Goal: Task Accomplishment & Management: Complete application form

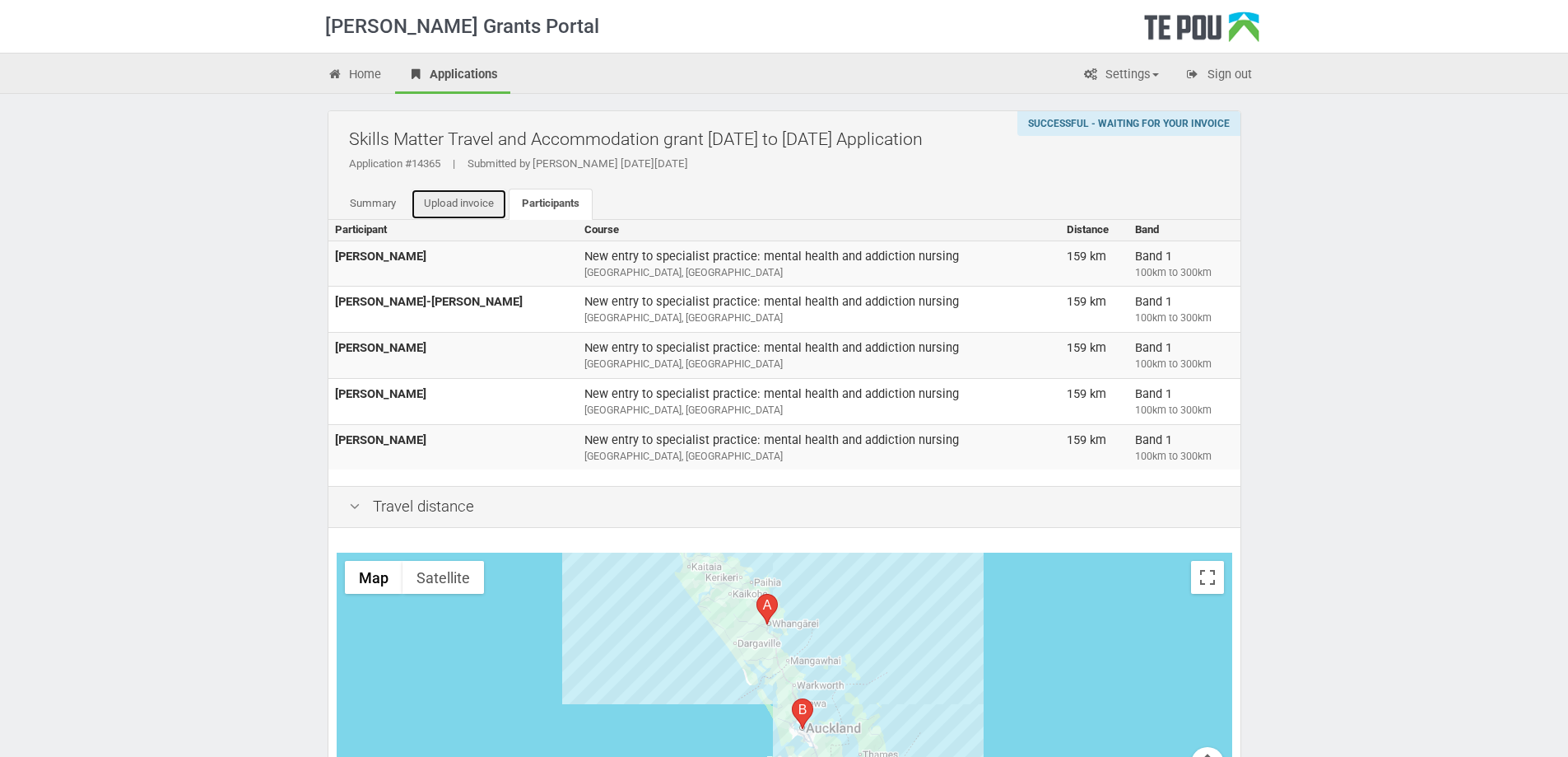
click at [447, 208] on link "Upload invoice" at bounding box center [458, 204] width 96 height 31
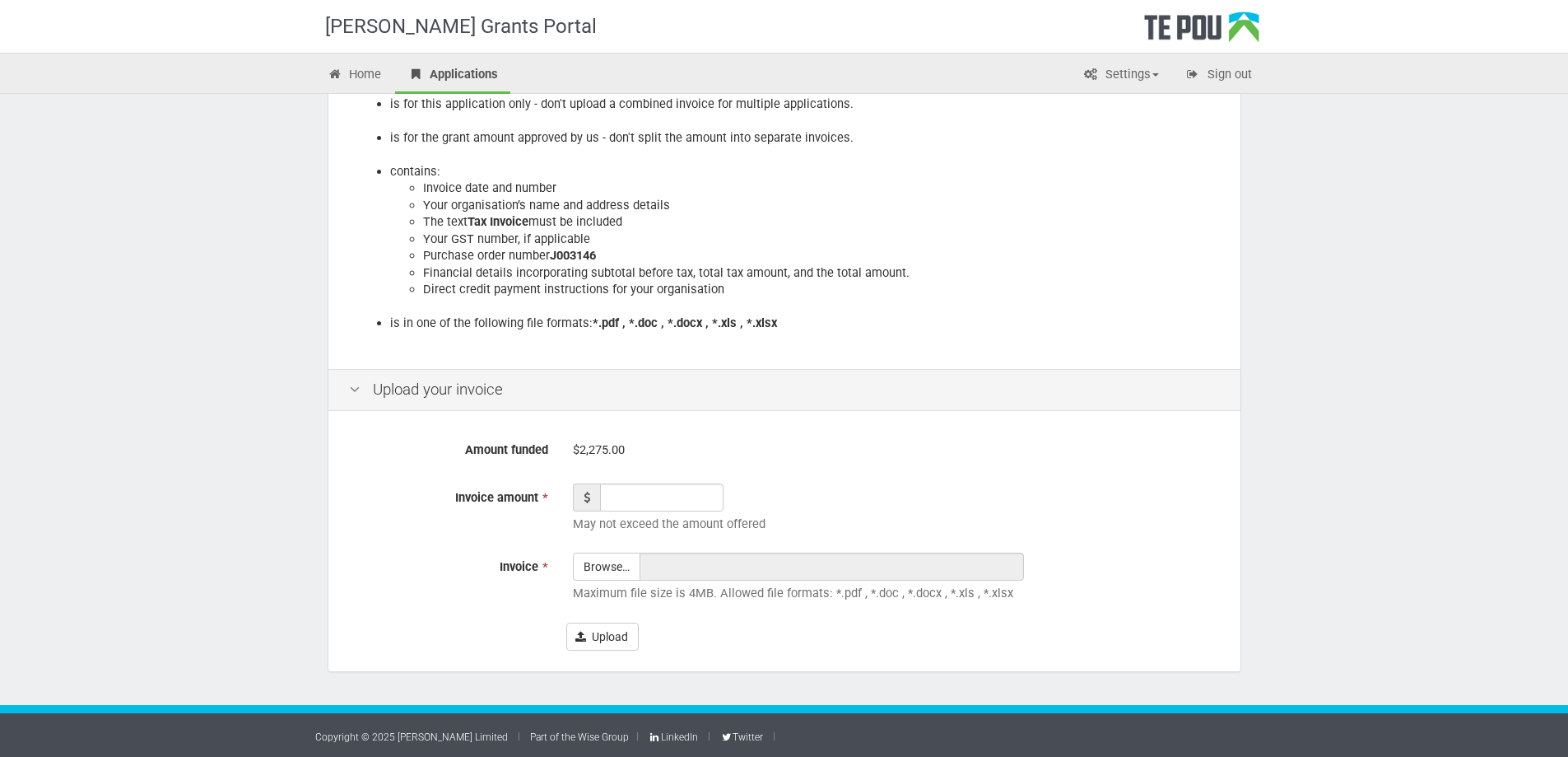
scroll to position [276, 0]
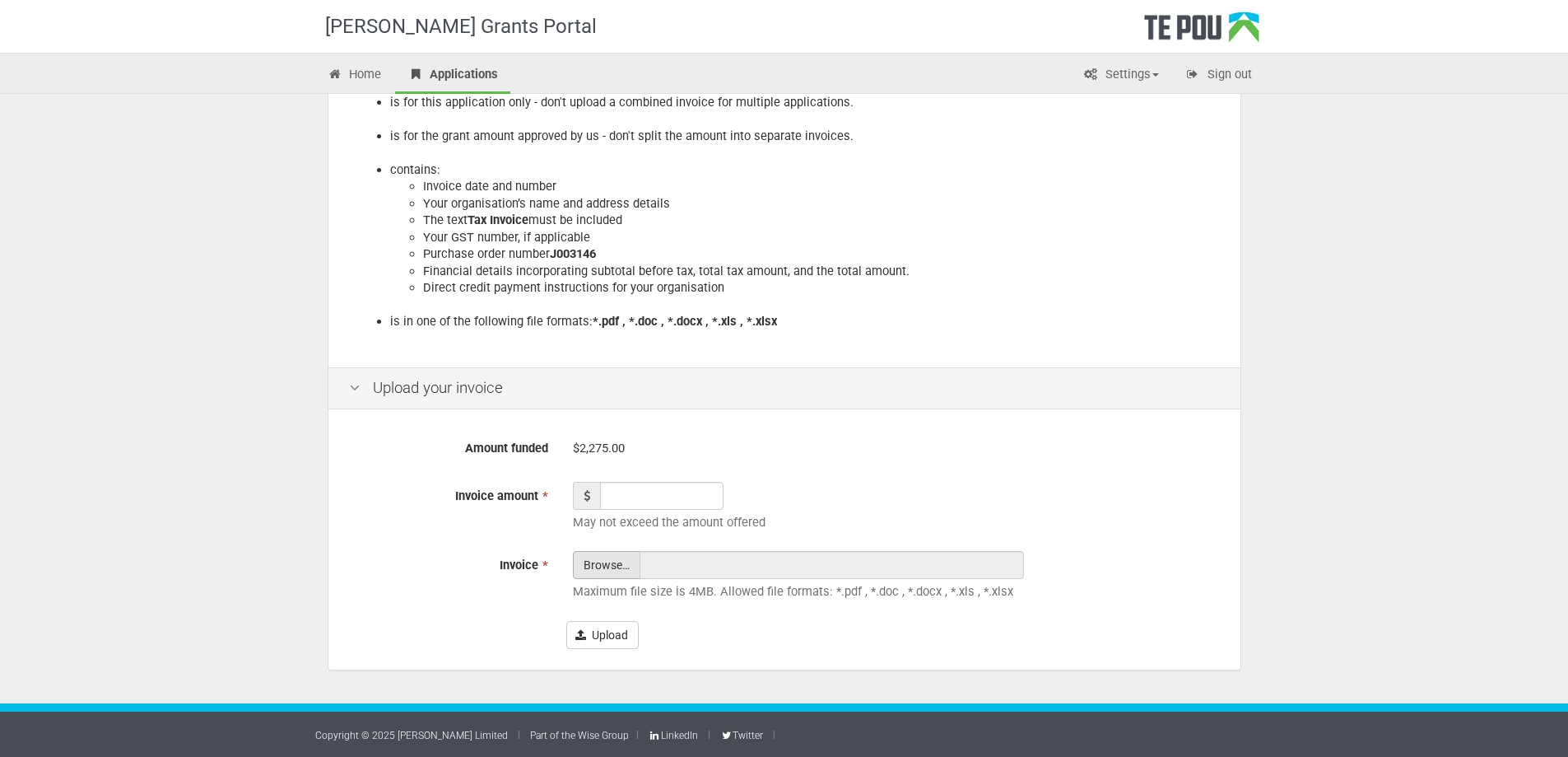
click at [614, 564] on input "Invoice *" at bounding box center [607, 610] width 66 height 117
type input "C:\fakepath\510758.pdf"
type input "510758.pdf"
click at [672, 492] on input "Invoice amount *" at bounding box center [662, 496] width 124 height 28
type input "2275"
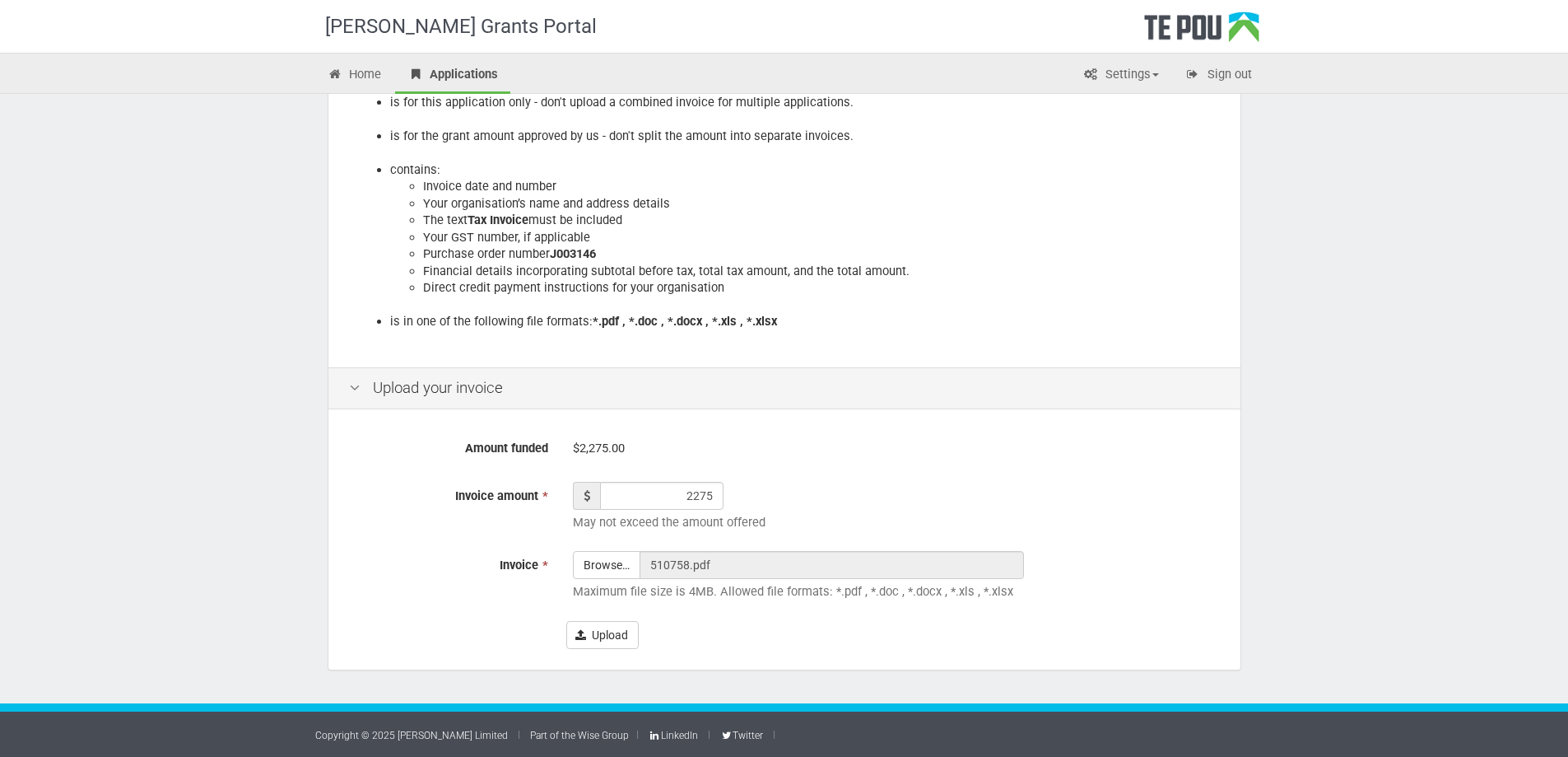
click at [1006, 444] on div "$2,275.00" at bounding box center [896, 448] width 647 height 29
click at [626, 632] on button "Upload" at bounding box center [602, 635] width 72 height 28
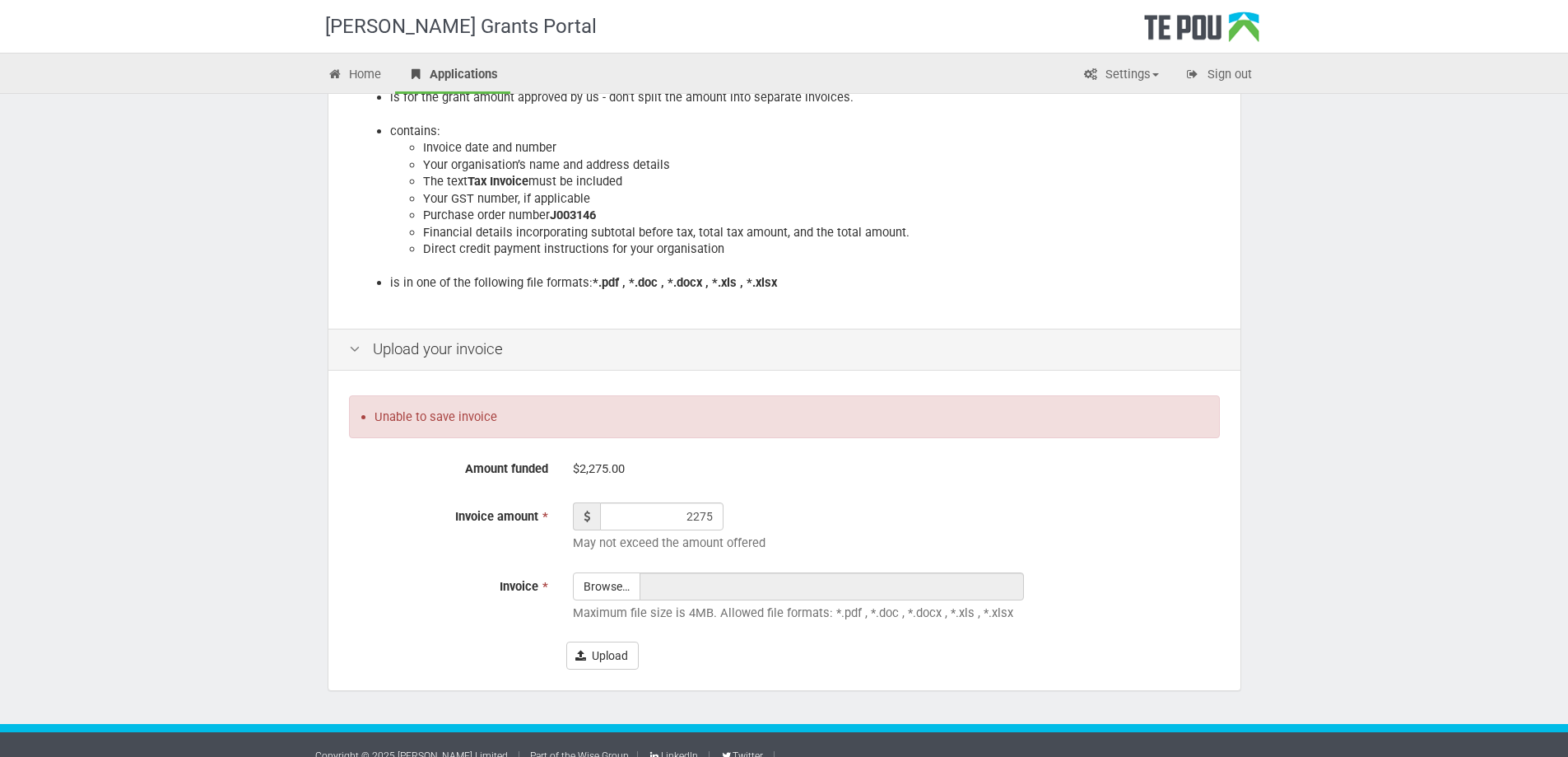
scroll to position [336, 0]
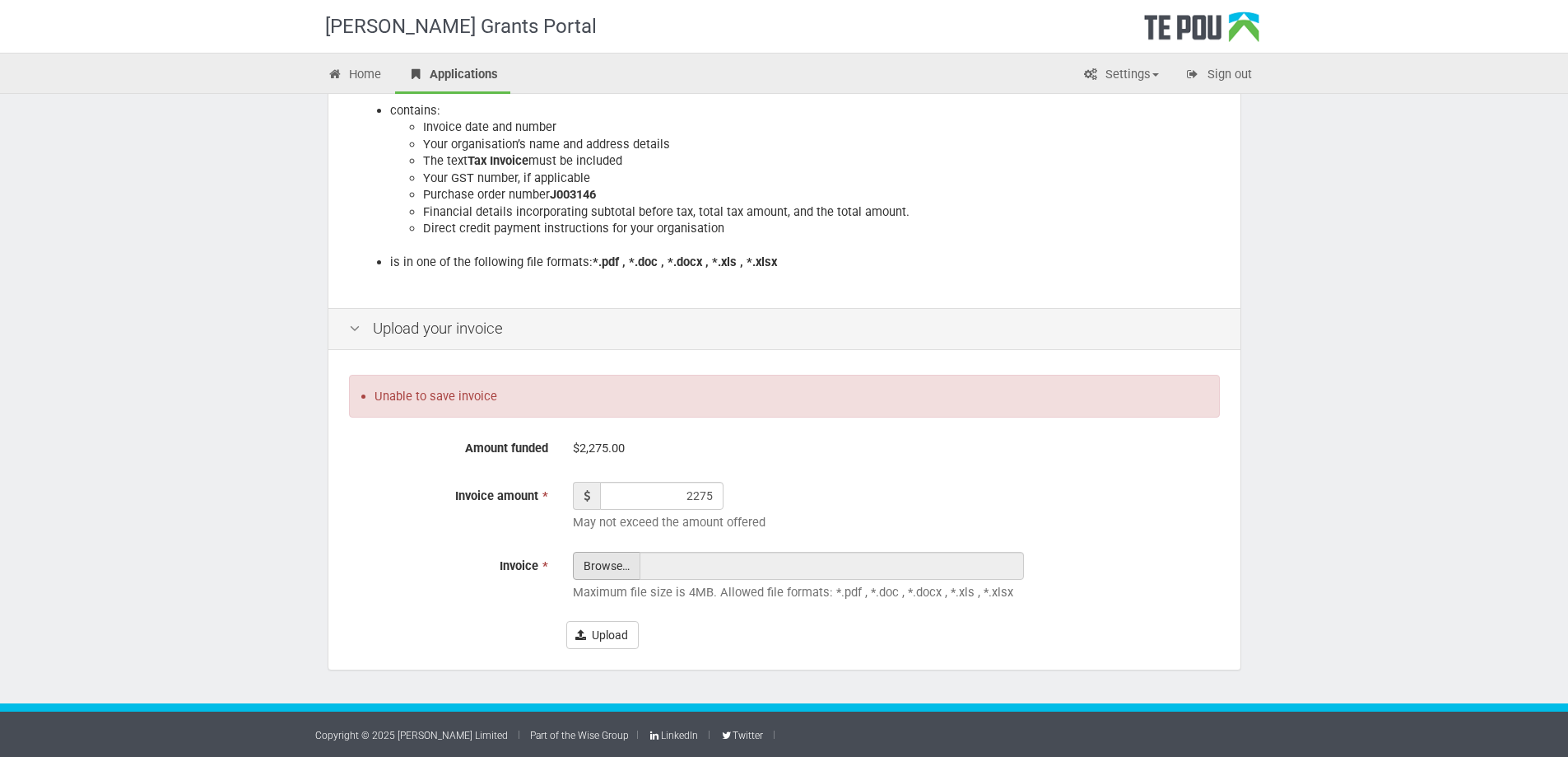
click at [620, 564] on input "Invoice *" at bounding box center [607, 611] width 66 height 117
type input "C:\fakepath\510758.pdf"
type input "510758.pdf"
click at [597, 631] on button "Upload" at bounding box center [602, 635] width 72 height 28
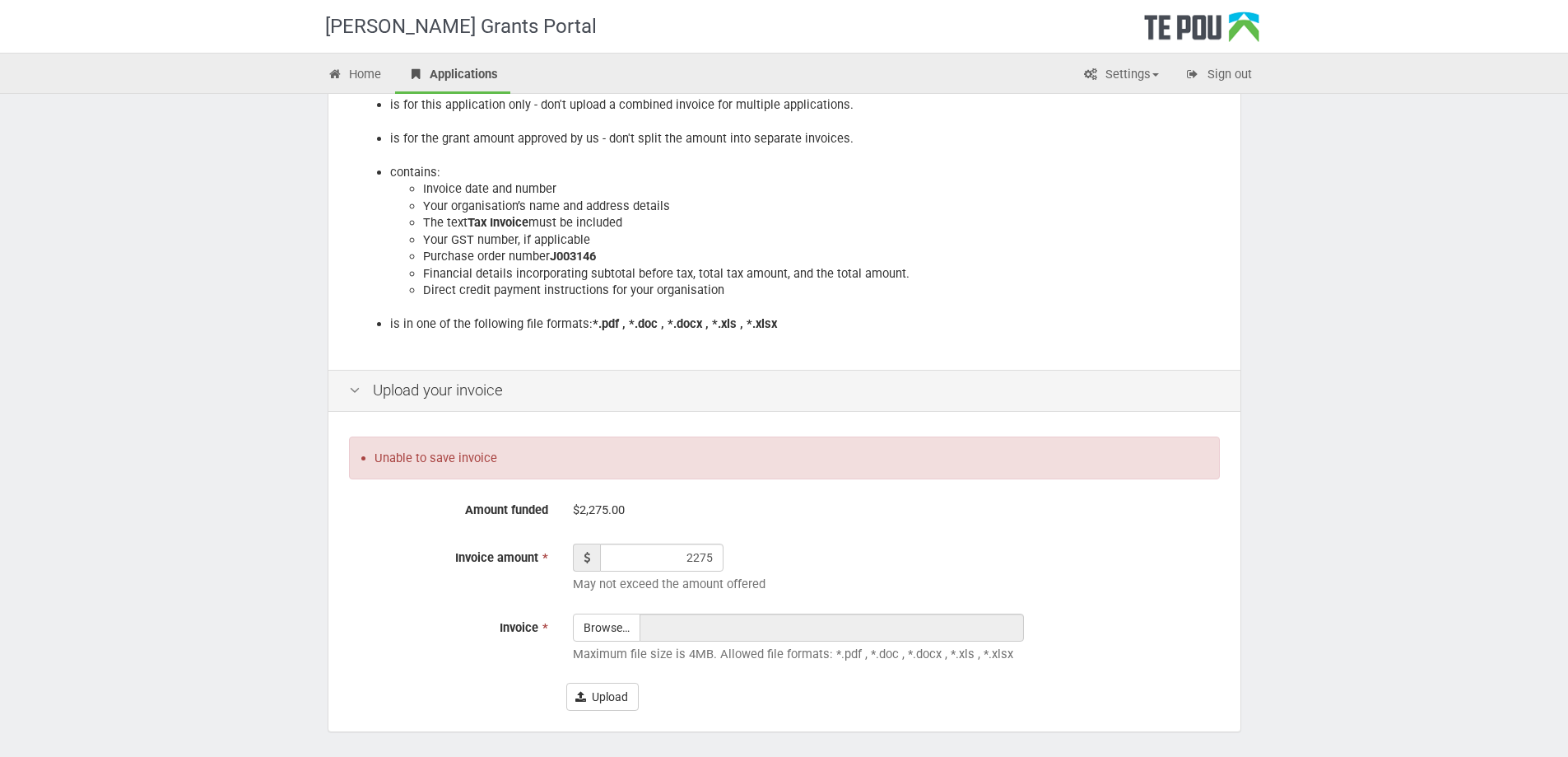
scroll to position [336, 0]
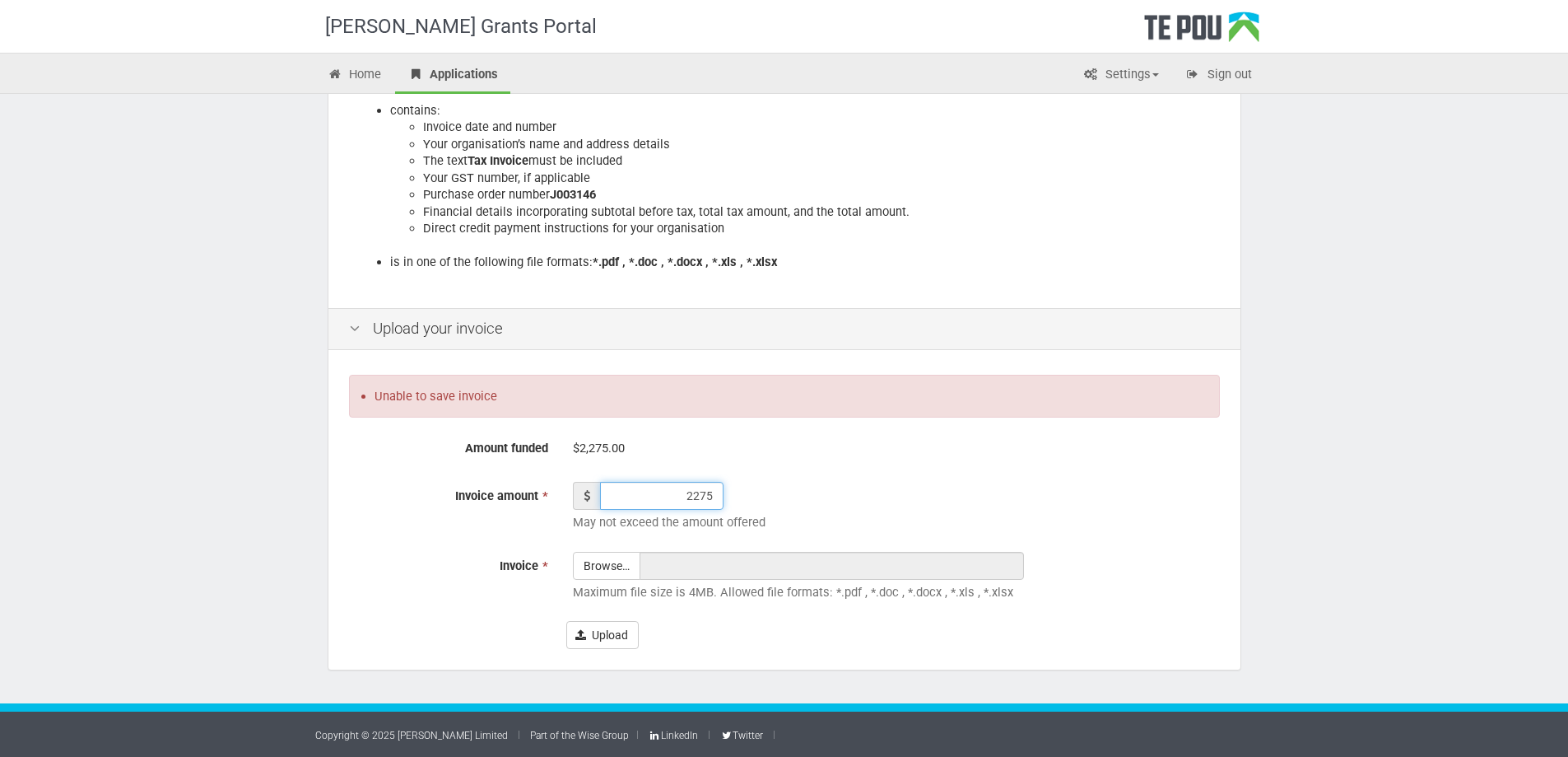
click at [697, 499] on input "2275" at bounding box center [662, 496] width 124 height 28
click at [694, 499] on input "2275" at bounding box center [662, 496] width 124 height 28
click at [719, 497] on input "2275" at bounding box center [662, 496] width 124 height 28
type input "2275.00"
click at [809, 514] on p "May not exceed the amount offered" at bounding box center [896, 523] width 647 height 18
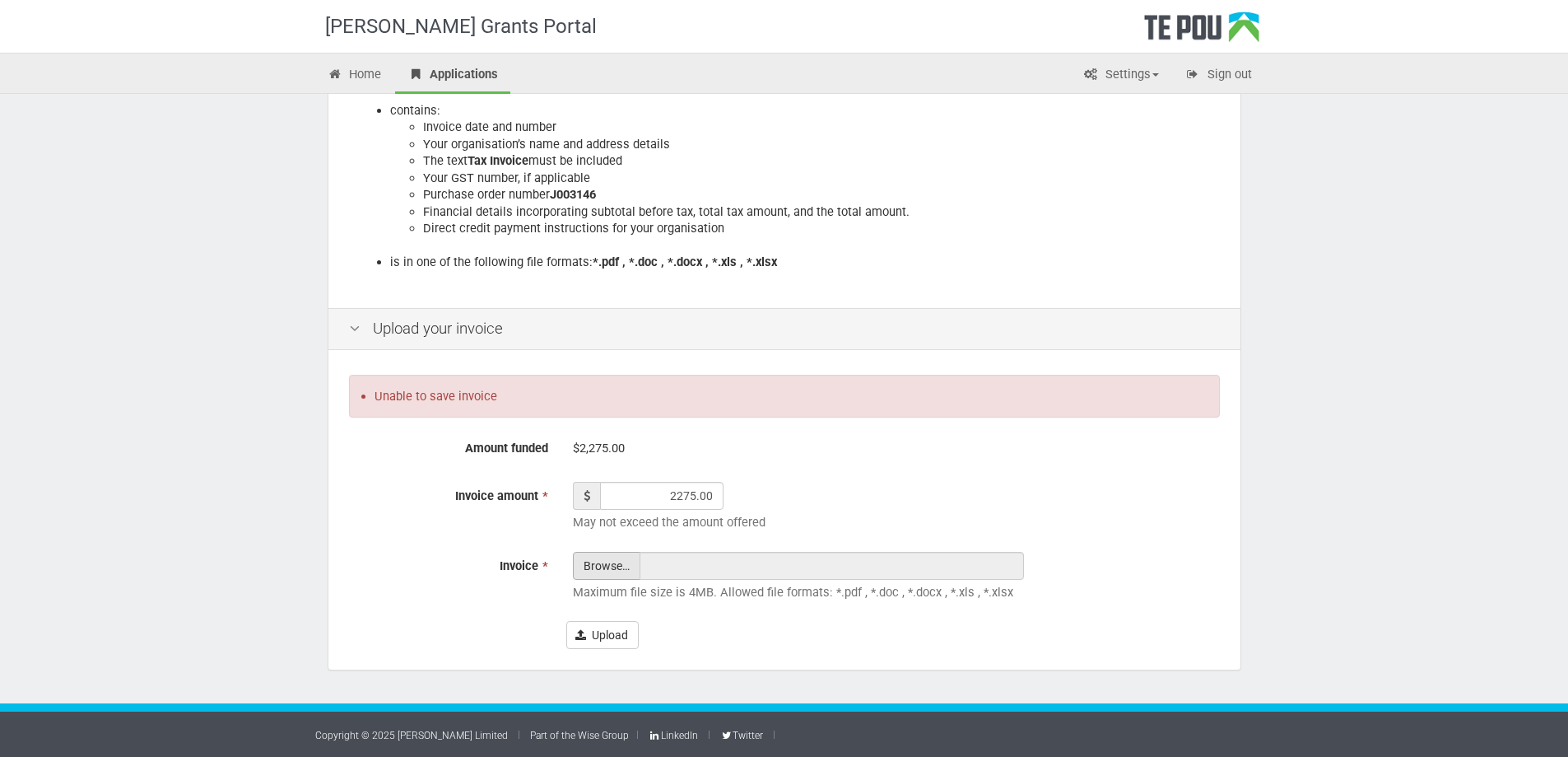
click at [622, 569] on input "Invoice *" at bounding box center [607, 611] width 66 height 117
type input "C:\fakepath\510758.pdf"
type input "510758.pdf"
click at [689, 602] on div "Browse… 510758.pdf Maximum file size is 4MB. Allowed file formats: *.pdf , *.do…" at bounding box center [896, 580] width 672 height 57
click at [603, 640] on button "Upload" at bounding box center [602, 635] width 72 height 28
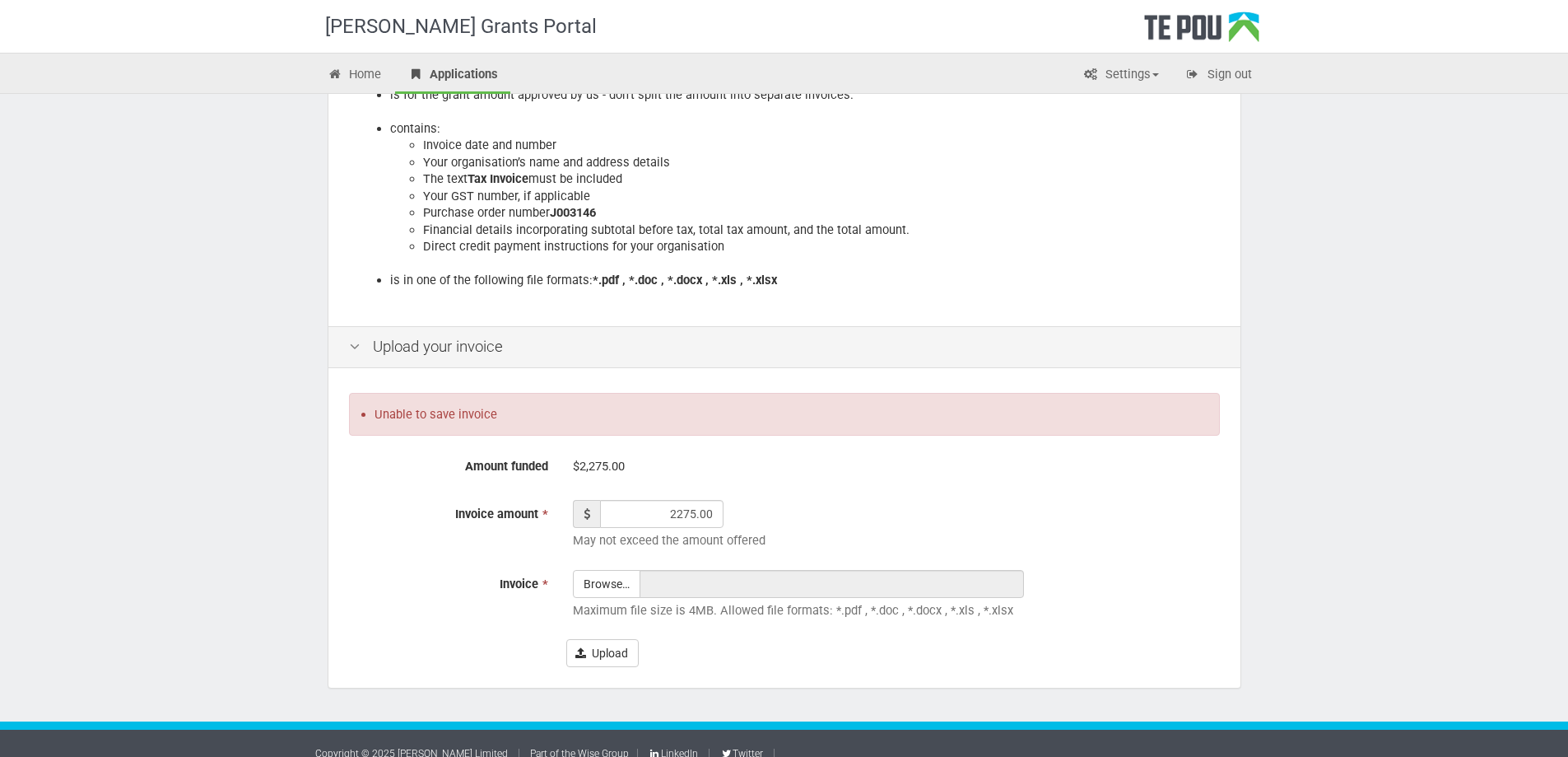
scroll to position [336, 0]
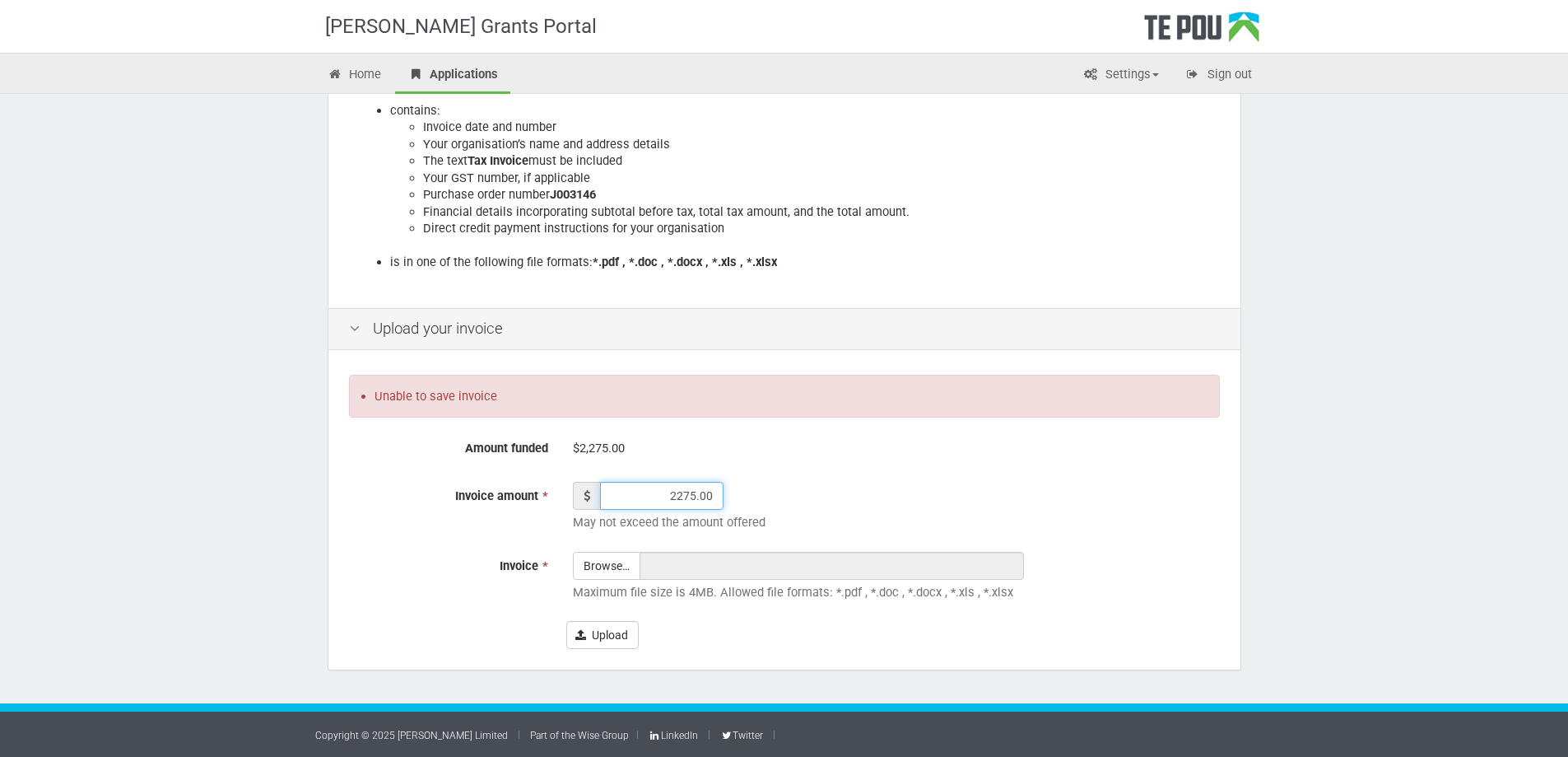
drag, startPoint x: 652, startPoint y: 498, endPoint x: 803, endPoint y: 510, distance: 151.5
click at [803, 510] on div "2275.00" at bounding box center [896, 496] width 647 height 28
drag, startPoint x: 666, startPoint y: 498, endPoint x: 683, endPoint y: 496, distance: 17.1
click at [683, 496] on input "1174.99" at bounding box center [662, 496] width 124 height 28
type input "2274.99"
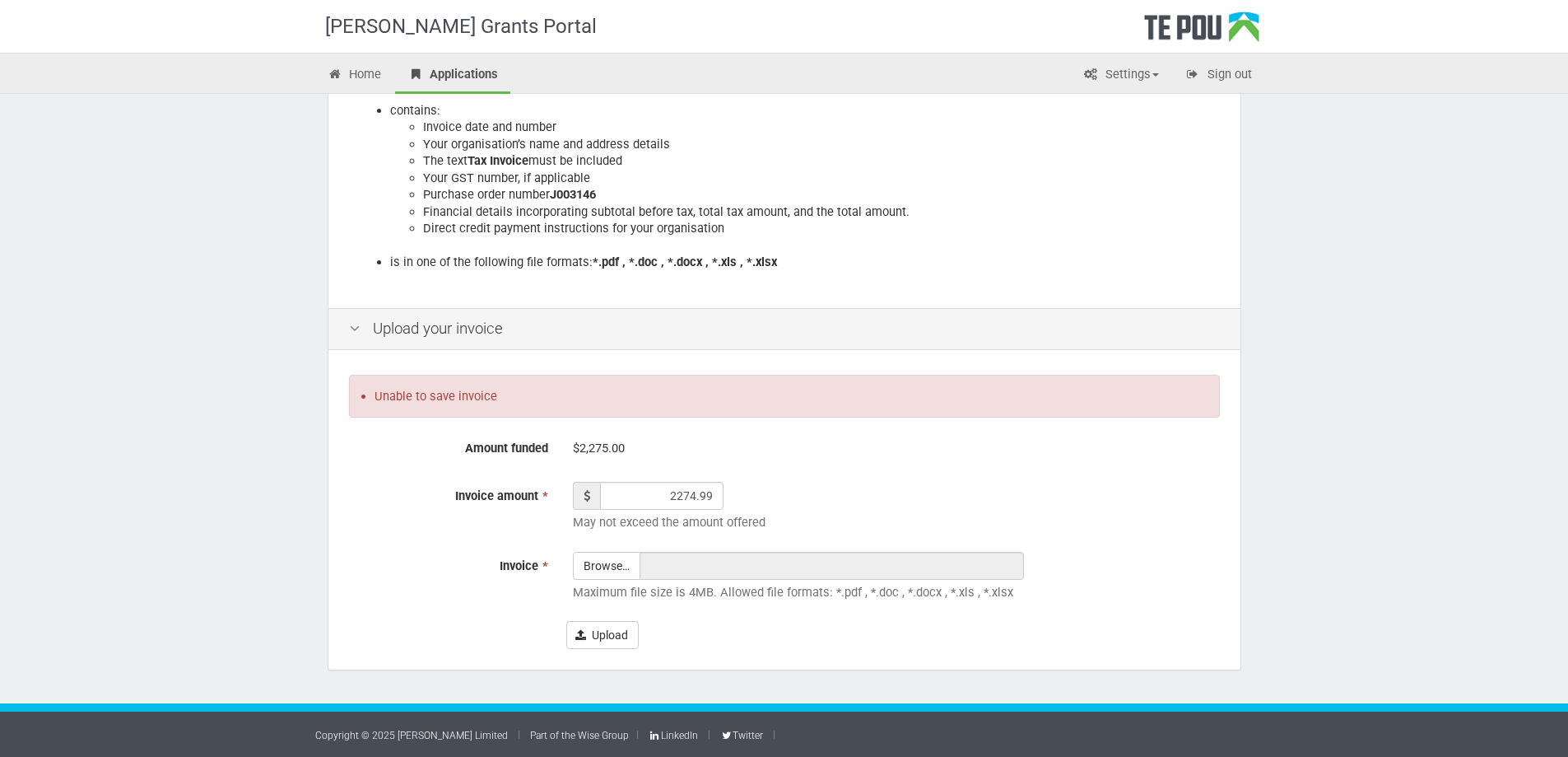
click at [819, 499] on div "2274.99" at bounding box center [896, 496] width 647 height 28
click at [611, 569] on input "Invoice *" at bounding box center [607, 611] width 66 height 117
type input "C:\fakepath\510758.pdf"
type input "510758.pdf"
click at [592, 630] on button "Upload" at bounding box center [602, 635] width 72 height 28
